Goal: Task Accomplishment & Management: Manage account settings

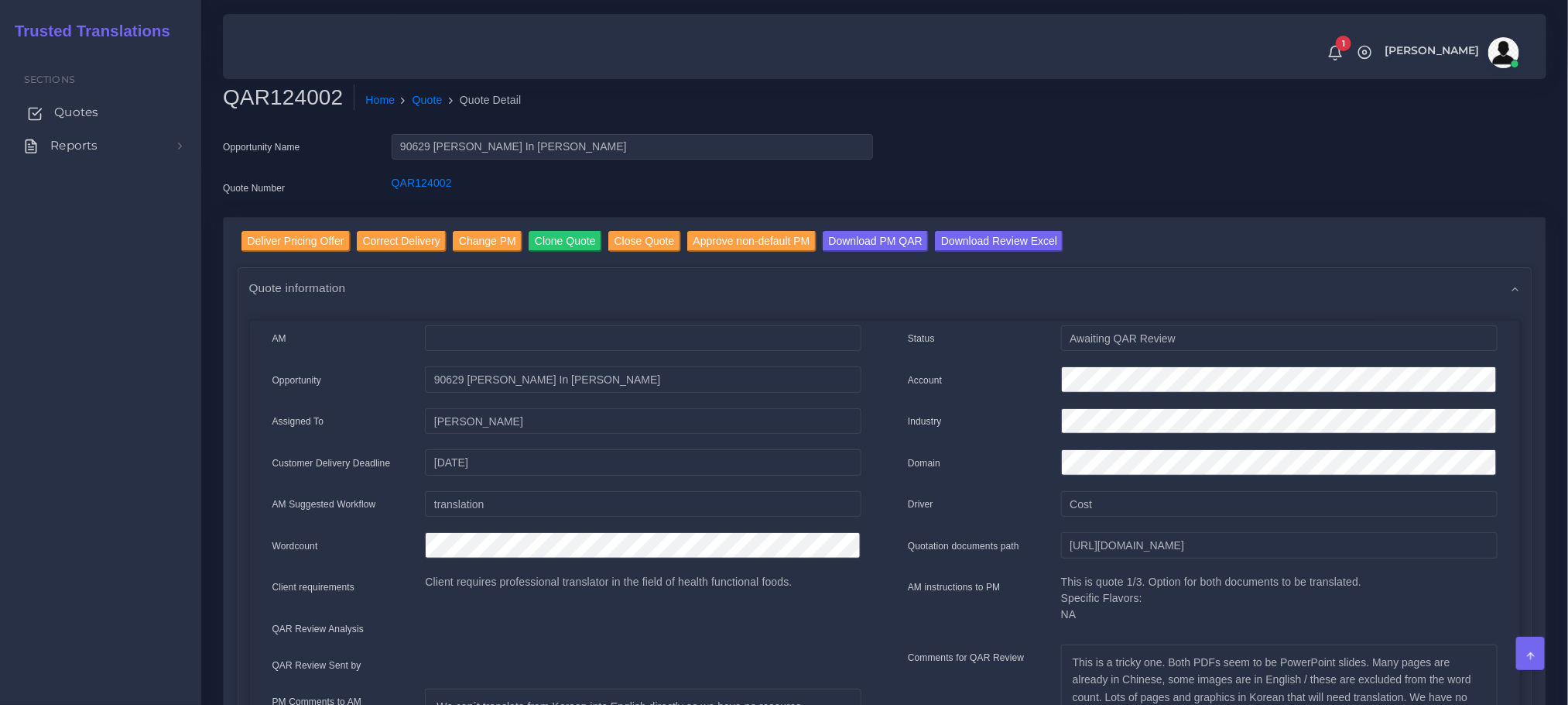
click at [79, 110] on span "Quotes" at bounding box center [76, 112] width 44 height 17
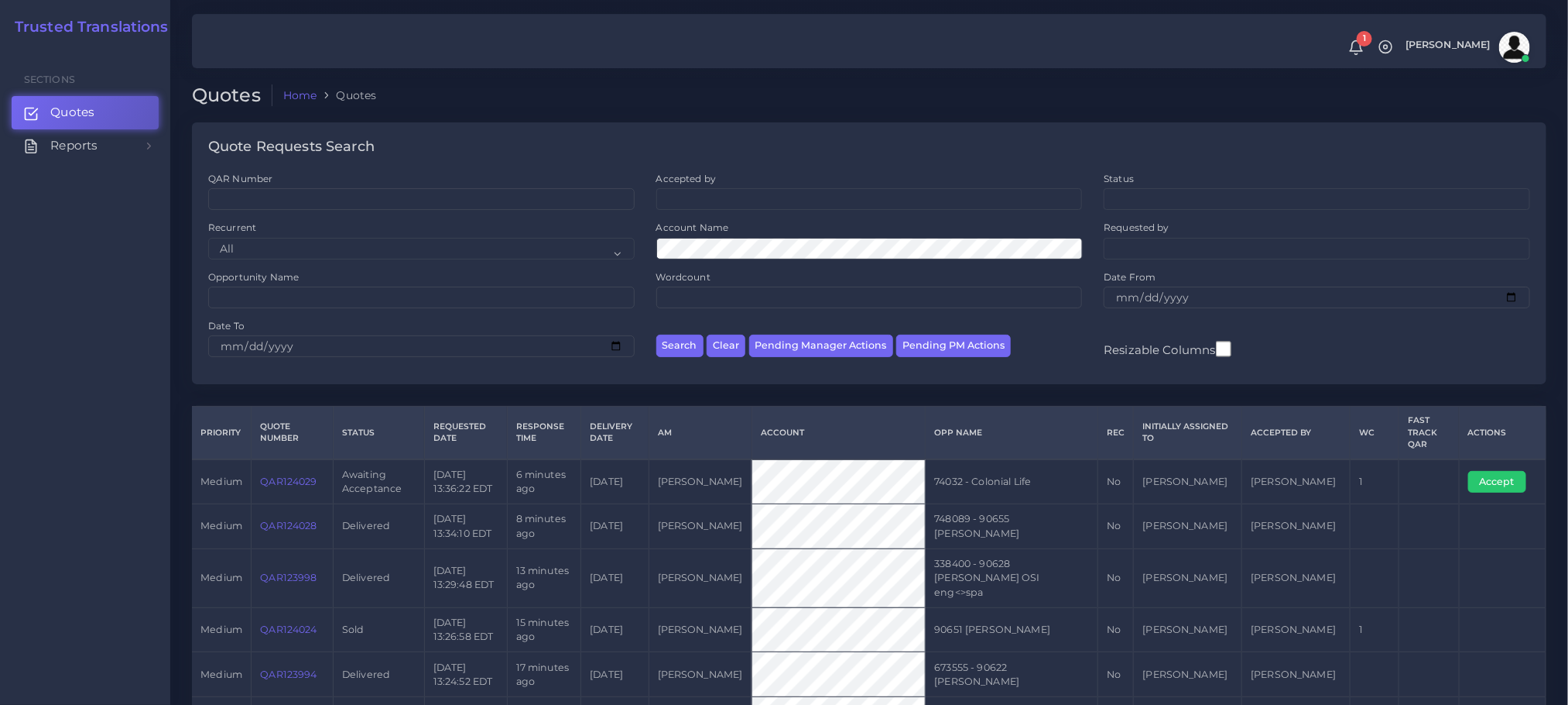
click at [806, 205] on ul at bounding box center [870, 197] width 425 height 17
type input "bea"
select select "615c40c0-2382-0205-da29-66bcadc765bb"
click at [1135, 191] on ul at bounding box center [1317, 197] width 425 height 17
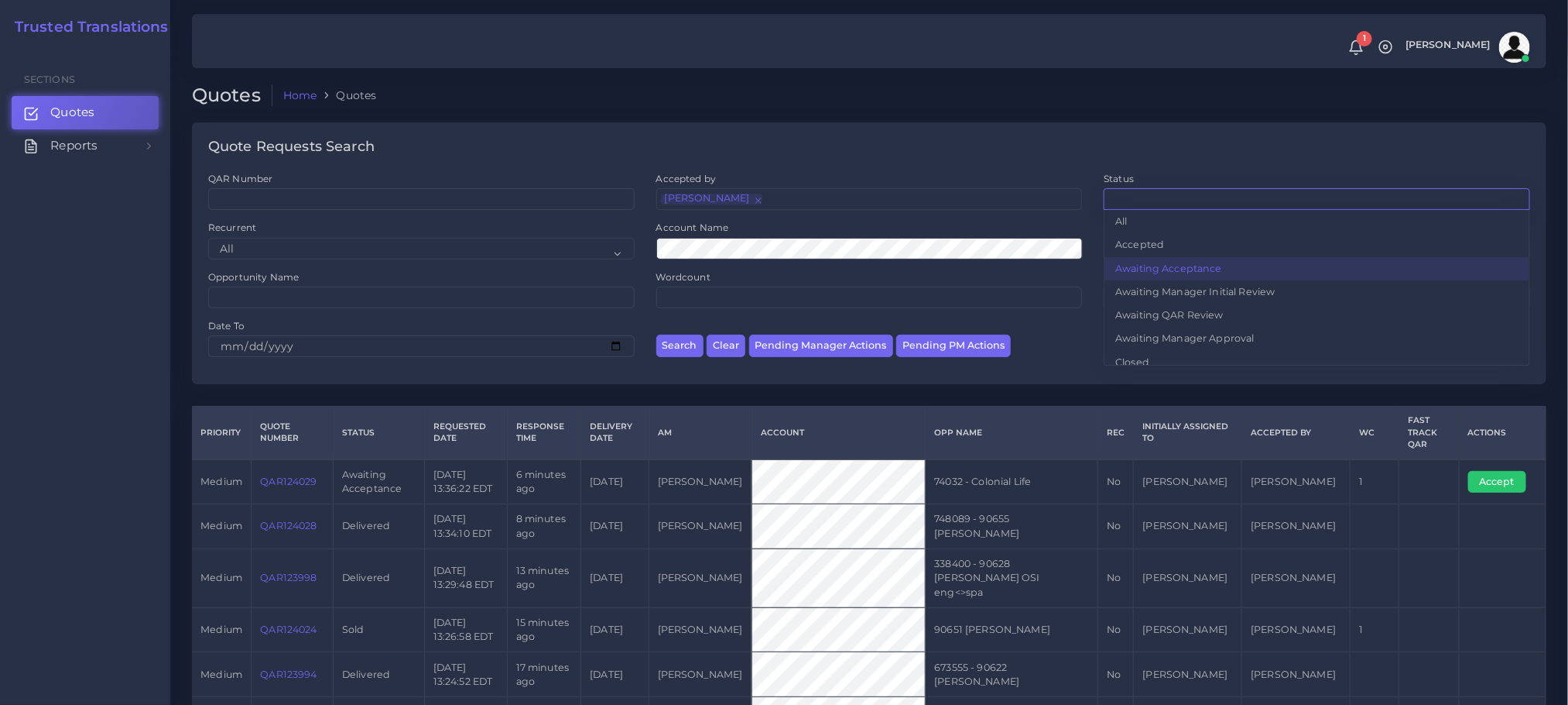
drag, startPoint x: 1208, startPoint y: 272, endPoint x: 1161, endPoint y: 279, distance: 47.5
select select "awaiting_acceptance"
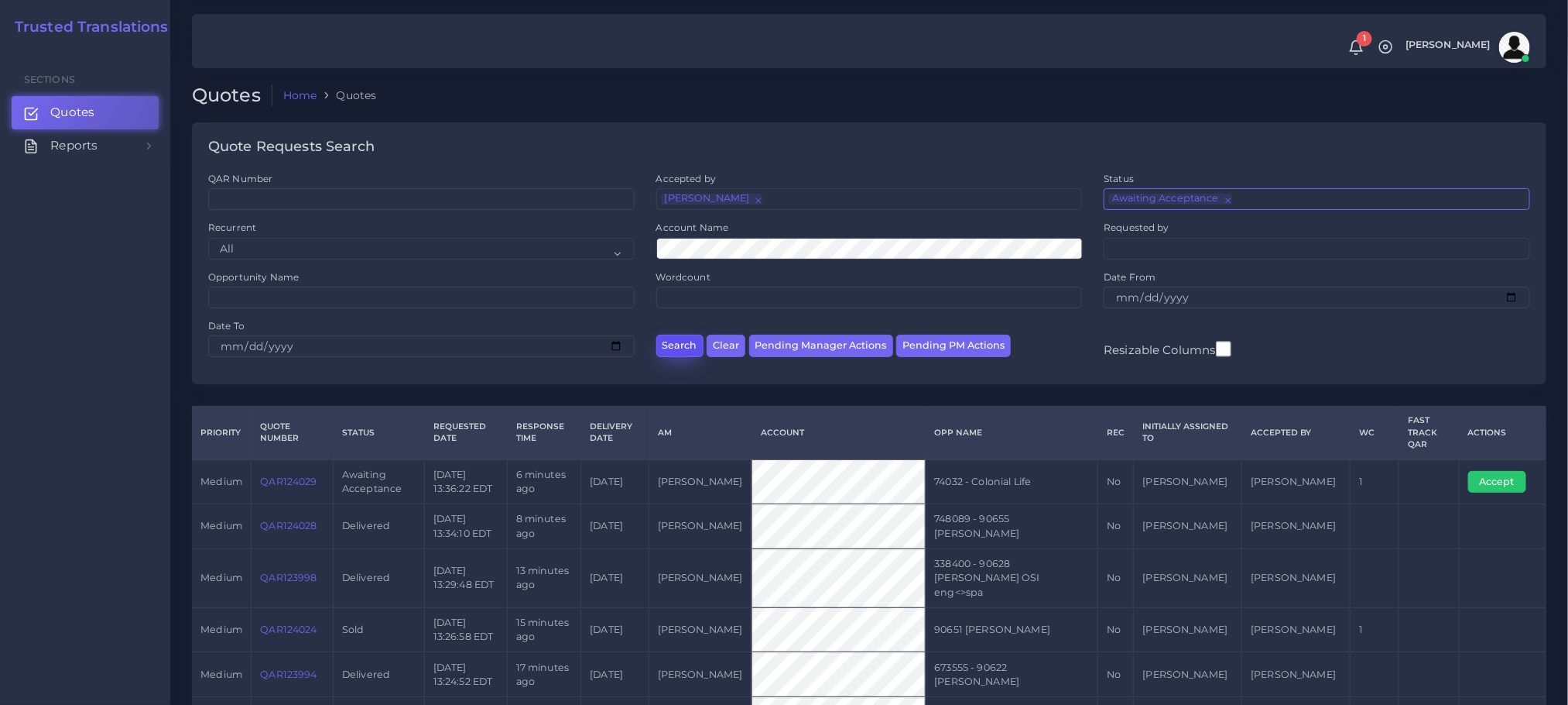
click at [679, 357] on button "Search" at bounding box center [680, 346] width 47 height 23
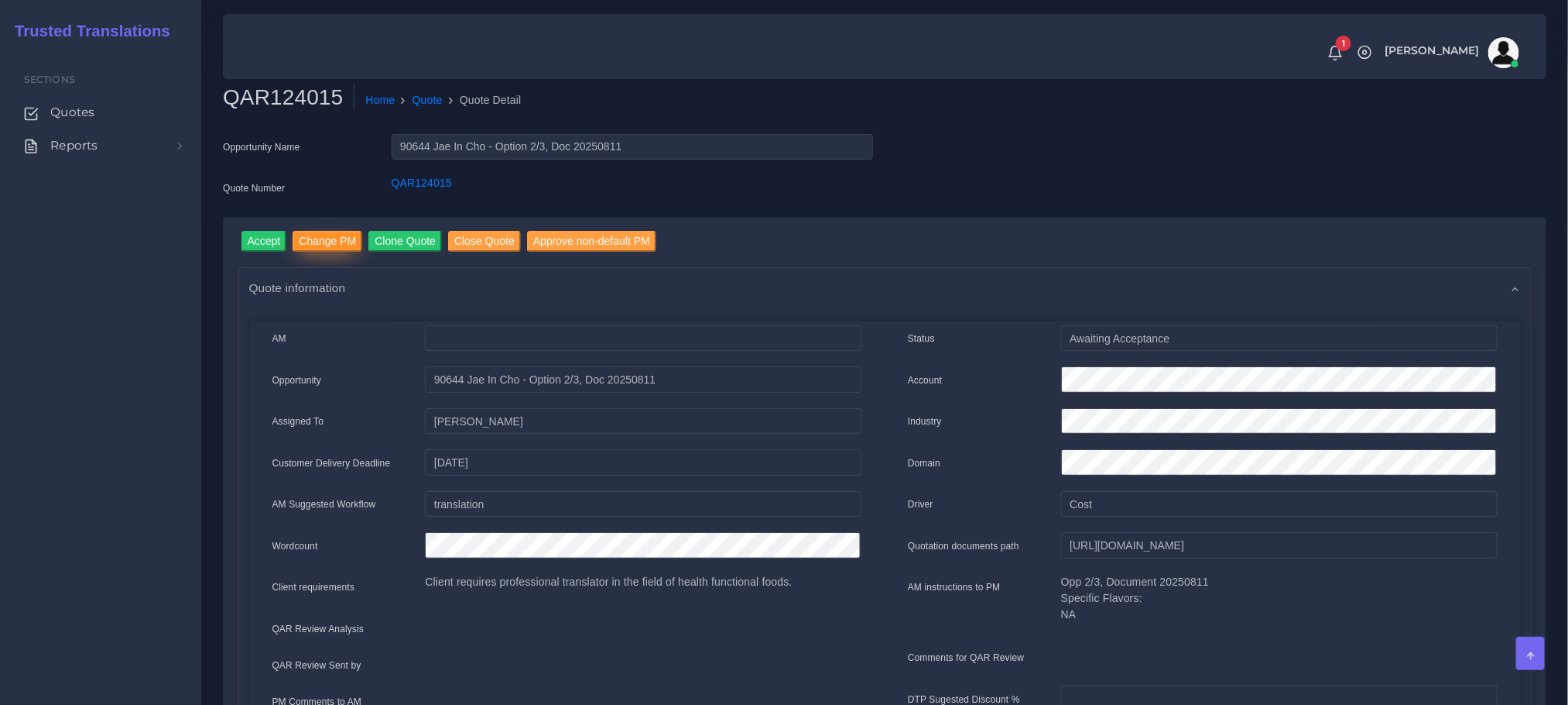
click at [319, 249] on input "Change PM" at bounding box center [327, 240] width 70 height 21
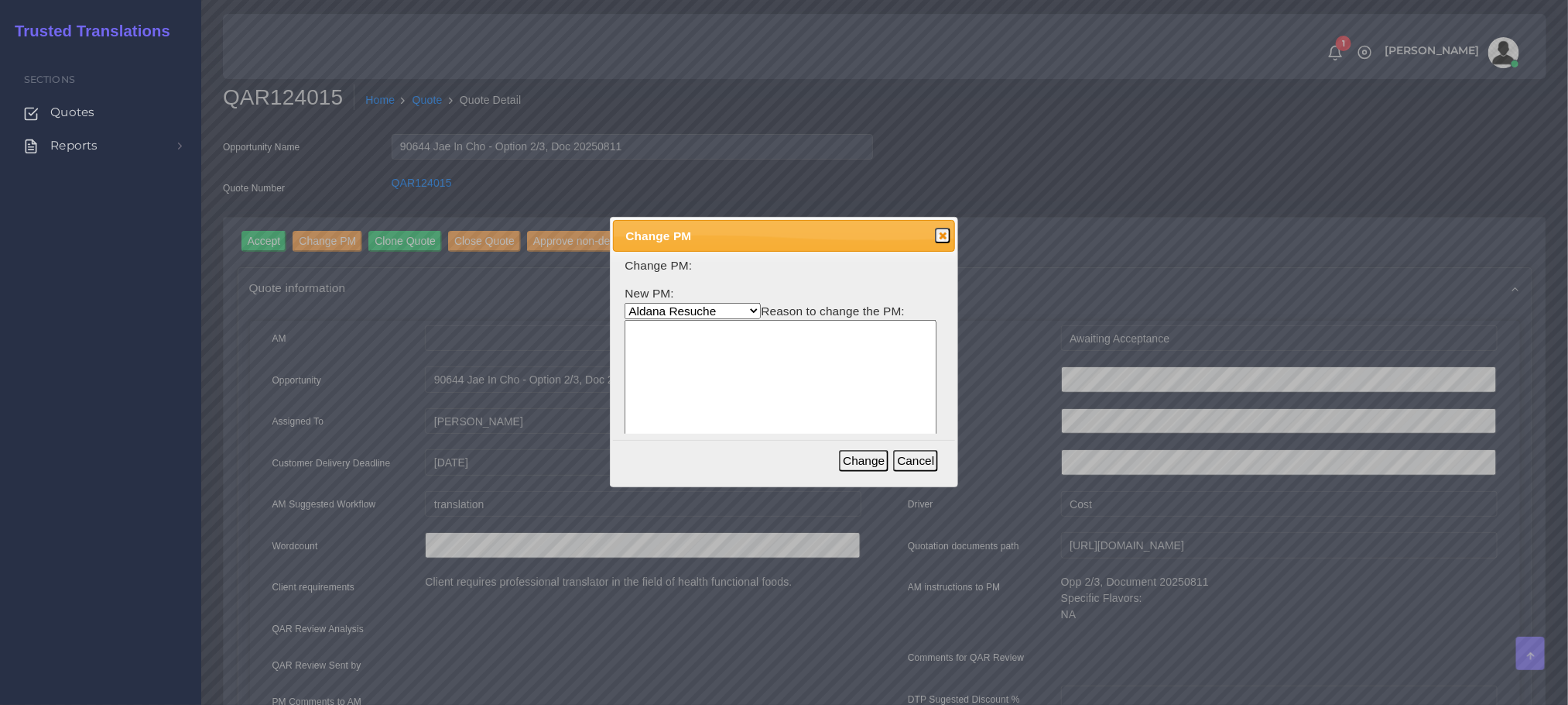
click at [711, 344] on textarea at bounding box center [781, 394] width 312 height 148
type textarea "b"
drag, startPoint x: 711, startPoint y: 344, endPoint x: 498, endPoint y: 266, distance: 226.8
click at [500, 265] on body "1 Notifications 1 New Driver Update: Extra Quality renamed to Quality Changed" at bounding box center [784, 352] width 1568 height 705
drag, startPoint x: 755, startPoint y: 354, endPoint x: 748, endPoint y: 348, distance: 9.2
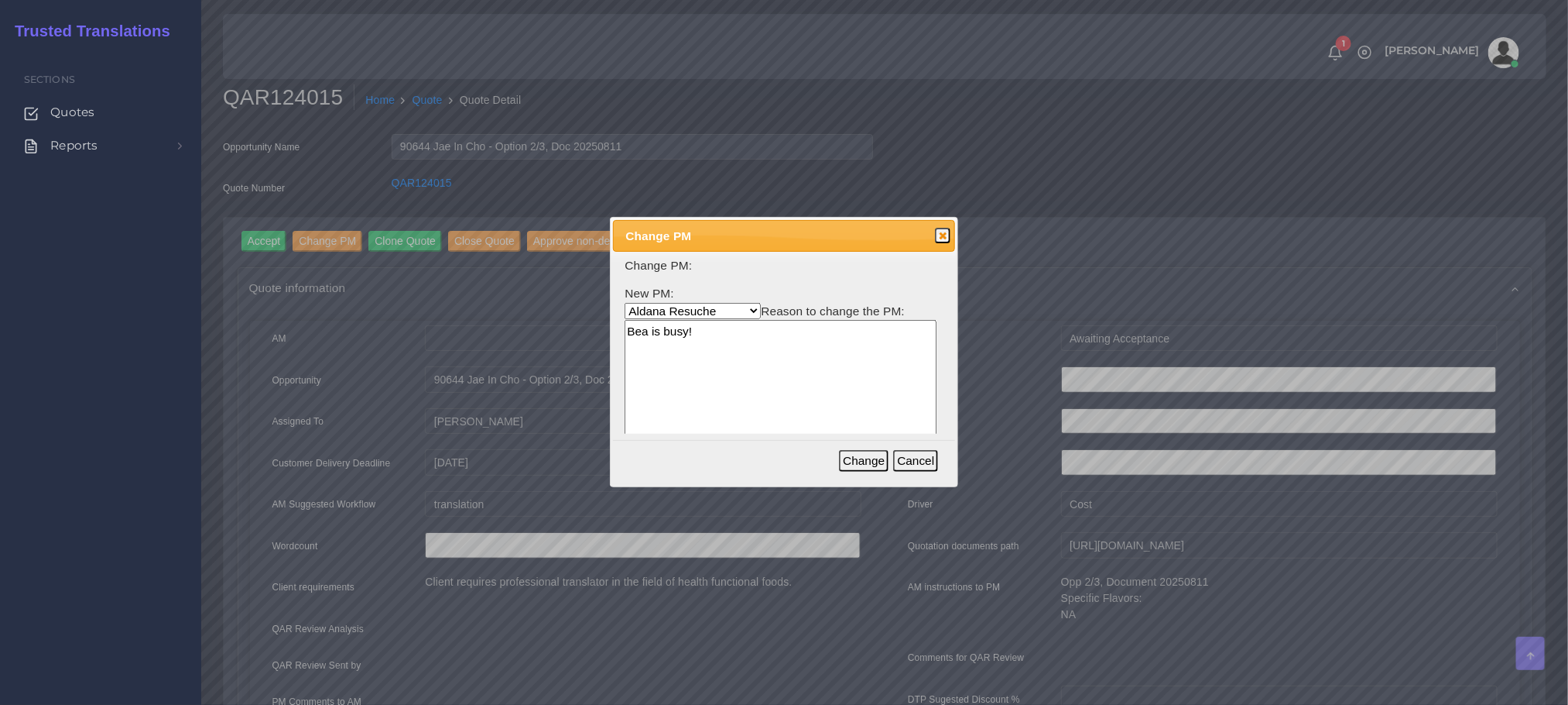
click at [755, 354] on textarea "Bea is busy!" at bounding box center [781, 394] width 312 height 148
type textarea "Bea is busy!"
click at [713, 309] on select "Aldana Resuche Ana Whitby PM Beatriz Lacerda Dana Rossi Diego Leotta Gabriela S…" at bounding box center [693, 311] width 136 height 16
select select "53965373-4c25-f79f-28c7-55e5c69548ea"
click at [625, 303] on select "Aldana Resuche Ana Whitby PM Beatriz Lacerda Dana Rossi Diego Leotta Gabriela S…" at bounding box center [693, 311] width 136 height 16
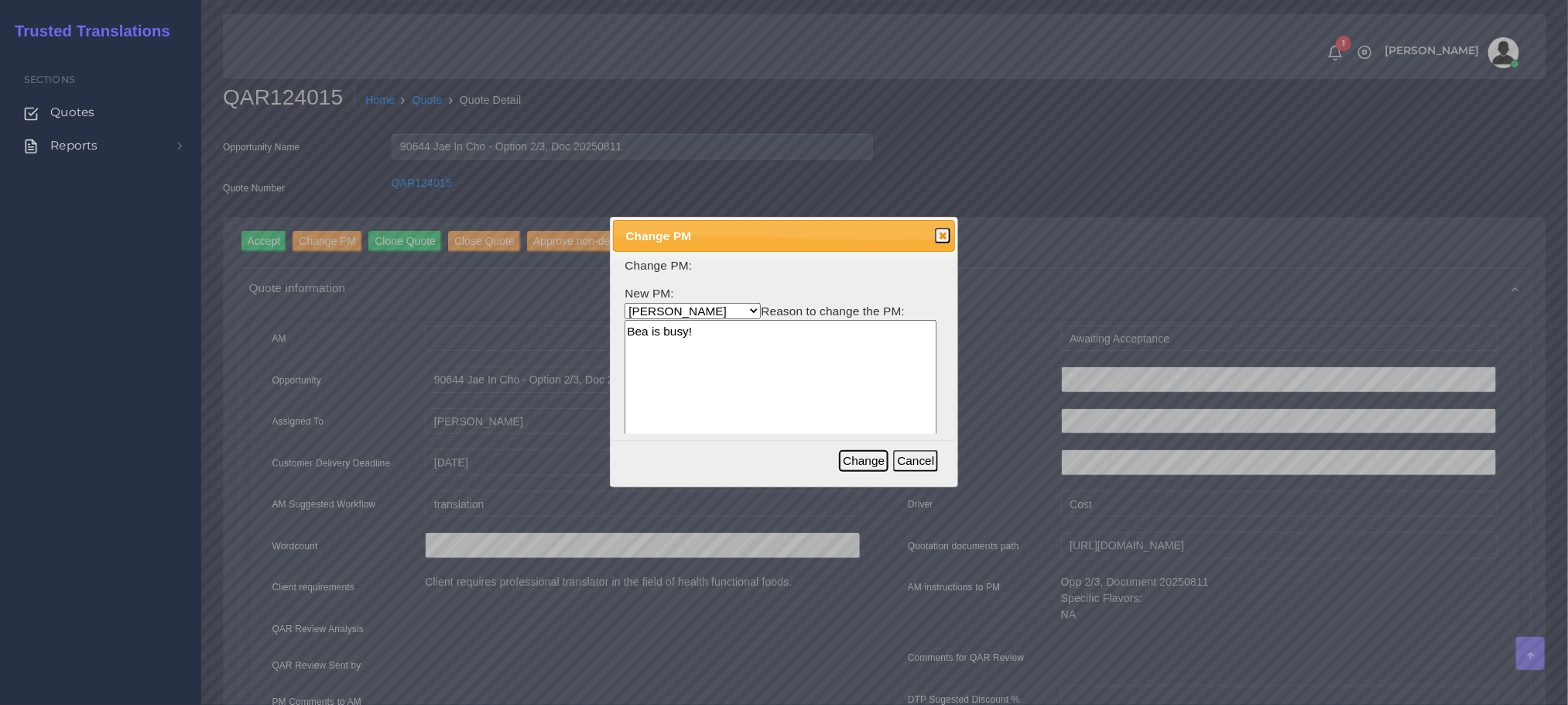
click at [864, 458] on button "Change" at bounding box center [863, 461] width 50 height 22
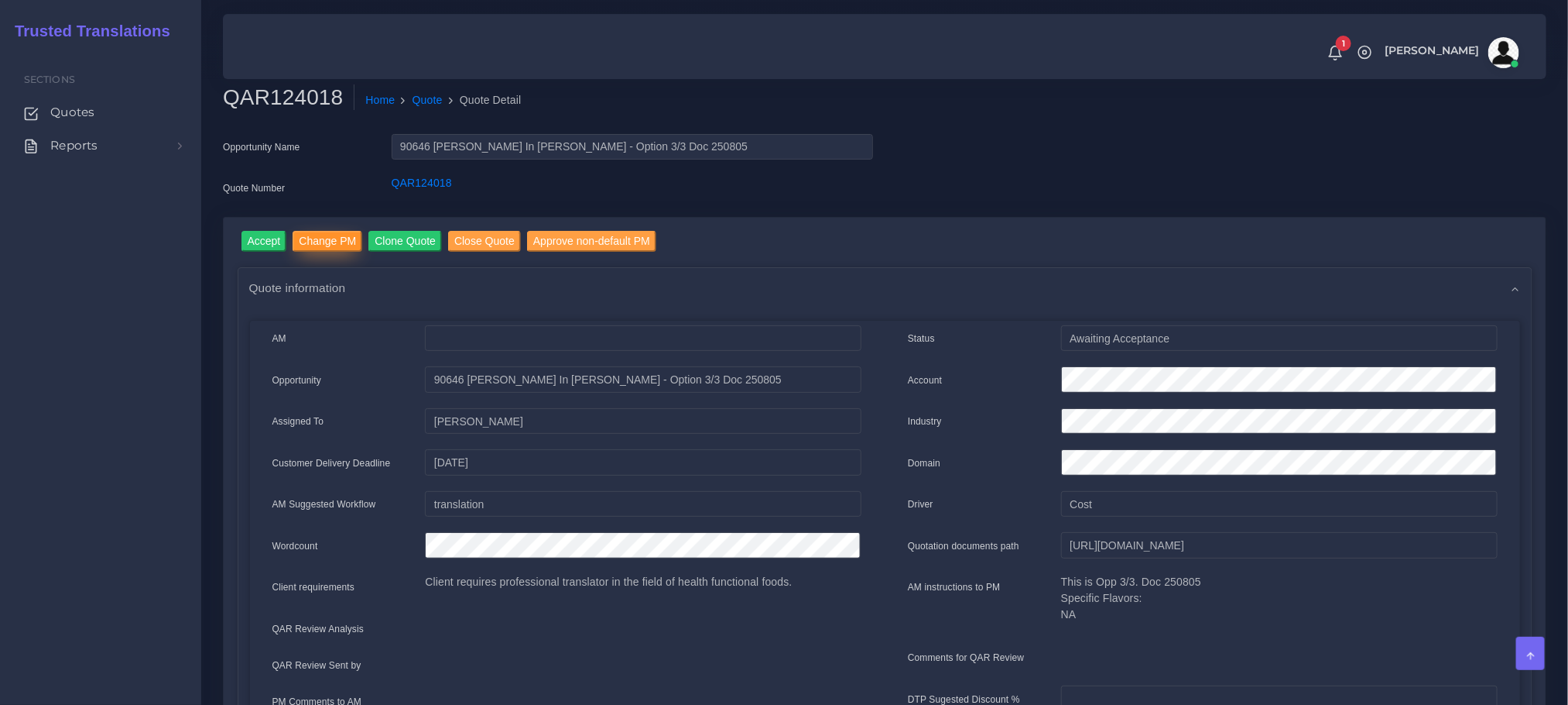
click at [336, 240] on input "Change PM" at bounding box center [327, 240] width 70 height 21
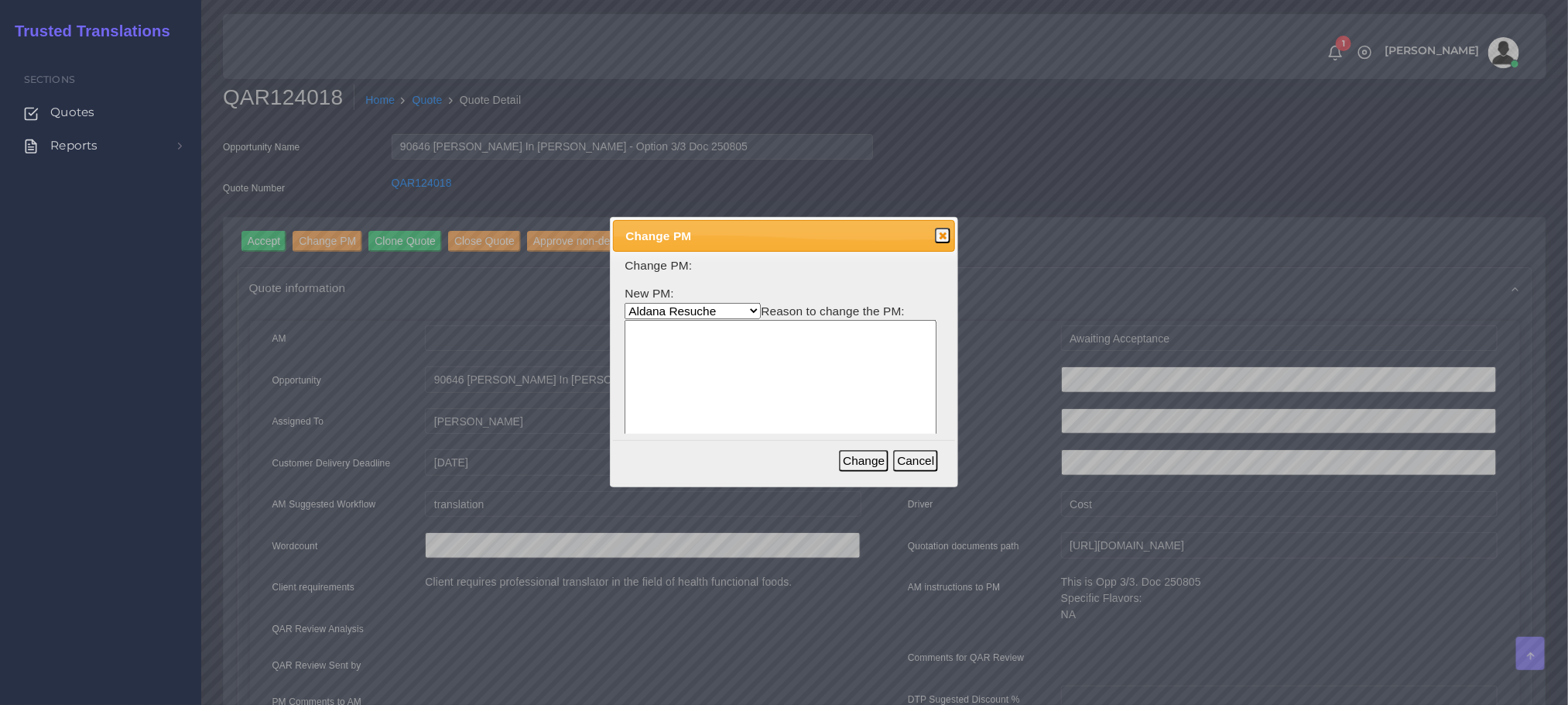
click at [708, 351] on textarea at bounding box center [781, 394] width 312 height 148
drag, startPoint x: 678, startPoint y: 337, endPoint x: 574, endPoint y: 317, distance: 105.9
click at [574, 317] on body "1 Notifications 1 New Driver Update: Extra Quality renamed to Quality Changed" at bounding box center [784, 352] width 1568 height 705
paste textarea "Bea is busy!"
type textarea "Bea is busy!"
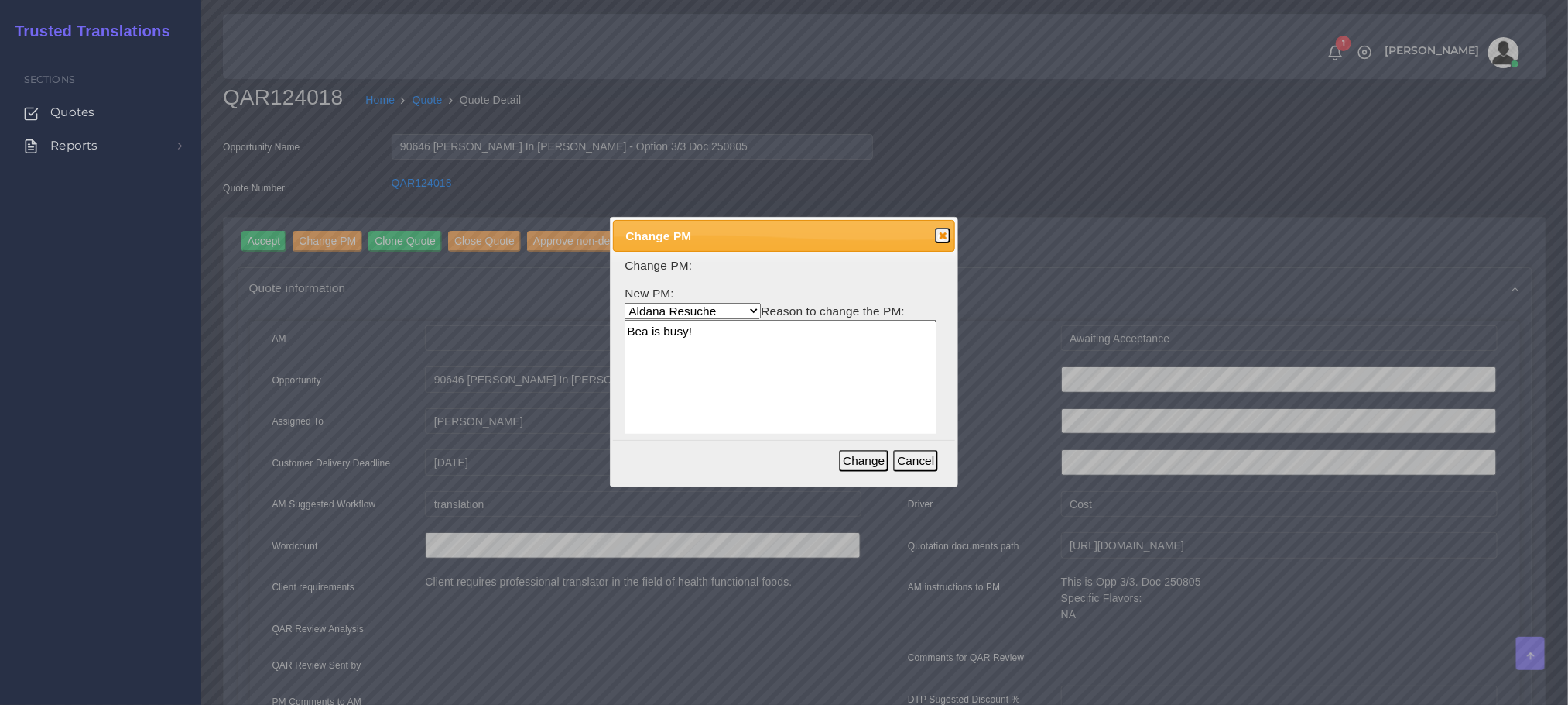
click at [690, 308] on select "Aldana Resuche Ana Whitby PM Beatriz Lacerda Dana Rossi Diego Leotta Gabriela S…" at bounding box center [693, 311] width 136 height 16
select select "53965373-4c25-f79f-28c7-55e5c69548ea"
click at [625, 303] on select "Aldana Resuche Ana Whitby PM Beatriz Lacerda Dana Rossi Diego Leotta Gabriela S…" at bounding box center [693, 311] width 136 height 16
click at [813, 398] on textarea "Bea is busy!" at bounding box center [781, 394] width 312 height 148
drag, startPoint x: 871, startPoint y: 460, endPoint x: 811, endPoint y: 356, distance: 120.1
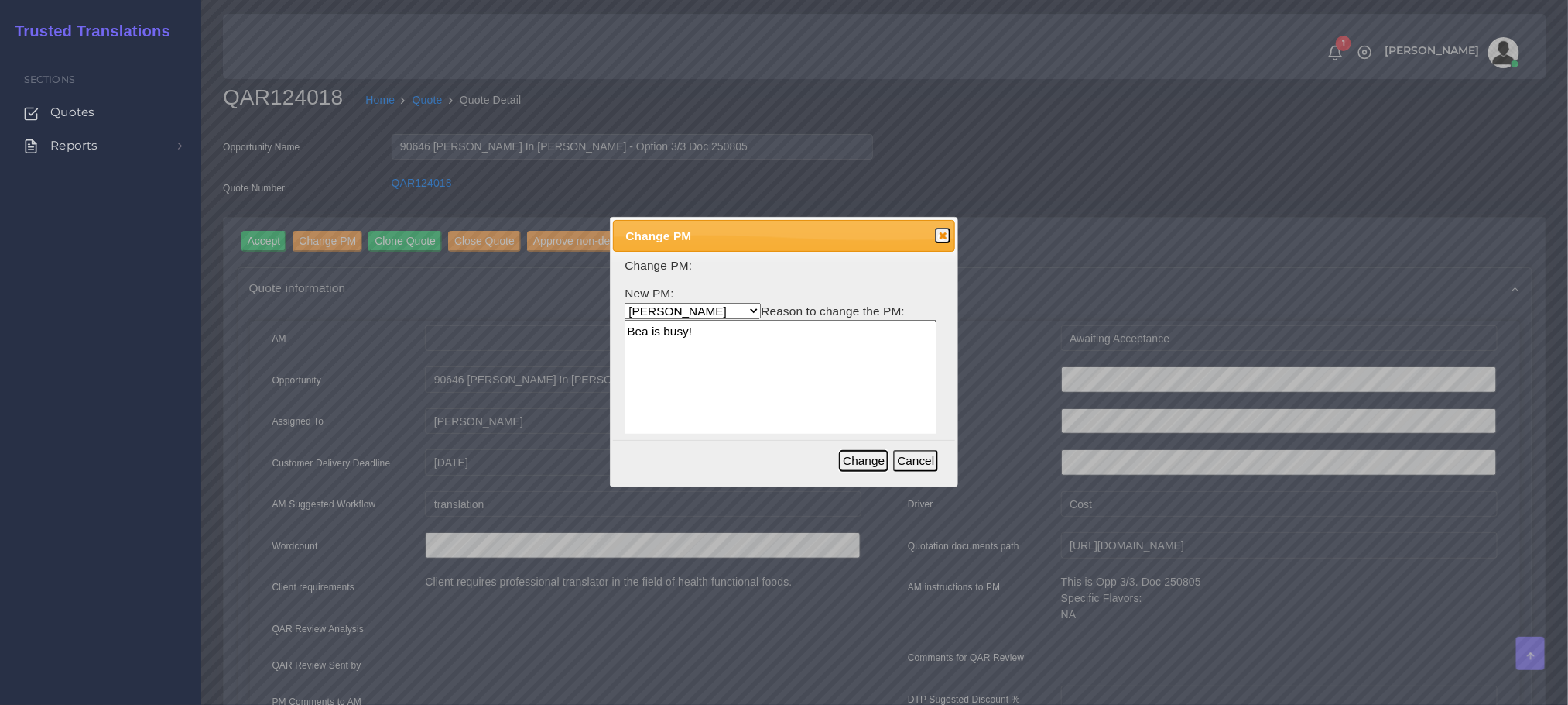
click at [870, 460] on button "Change" at bounding box center [863, 461] width 50 height 22
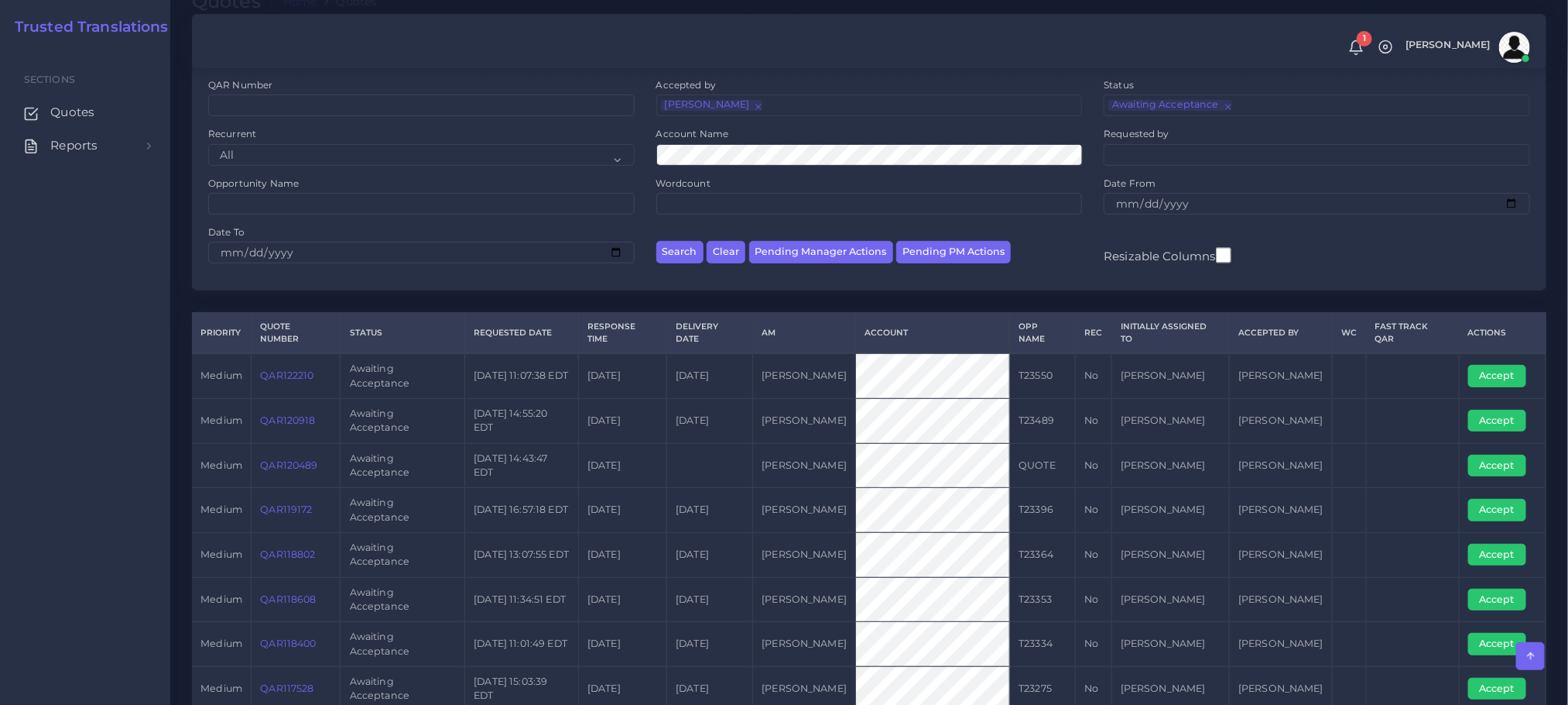
scroll to position [16, 0]
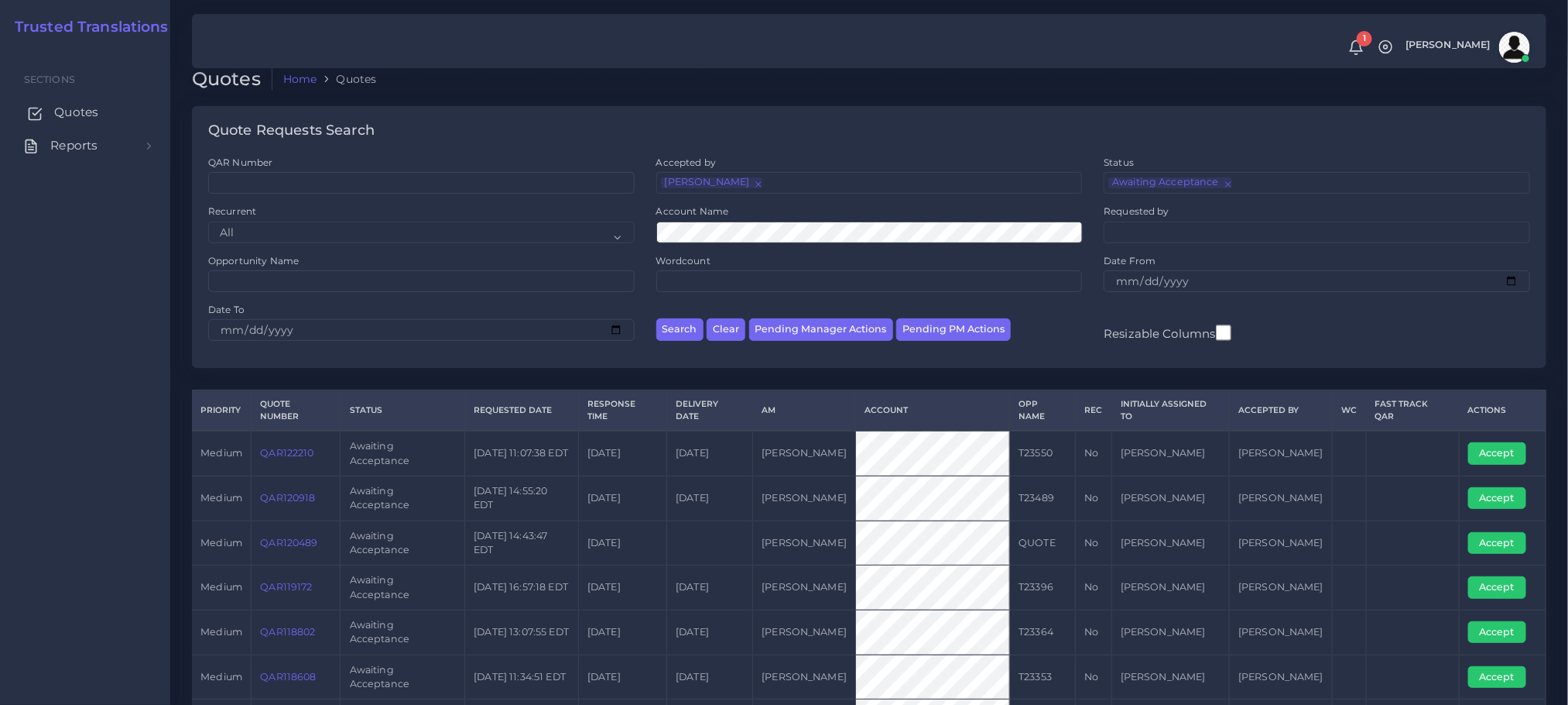
click at [75, 104] on span "Quotes" at bounding box center [76, 112] width 44 height 17
